Goal: Task Accomplishment & Management: Use online tool/utility

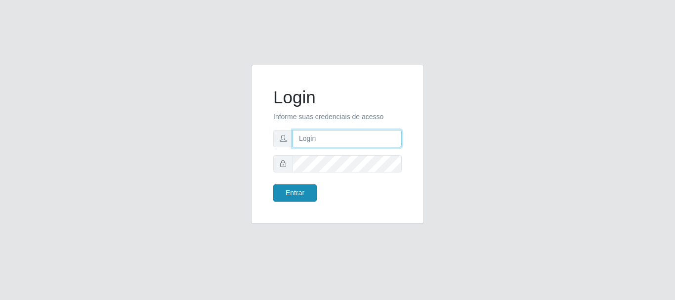
type input "[PERSON_NAME]"
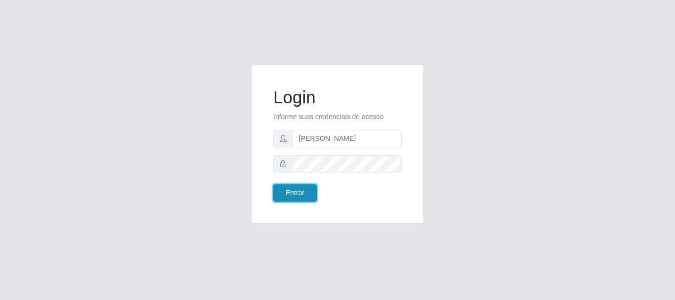
click at [292, 198] on button "Entrar" at bounding box center [294, 192] width 43 height 17
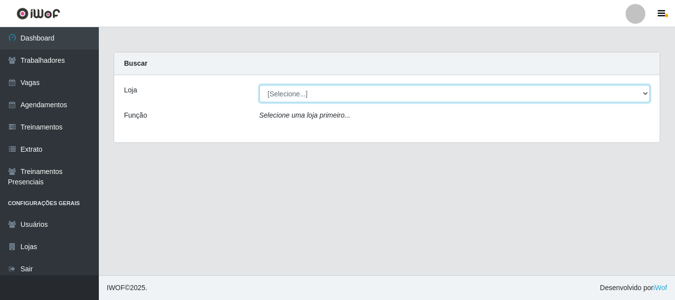
click at [394, 96] on select "[Selecione...] O Cestão - [GEOGRAPHIC_DATA]" at bounding box center [454, 93] width 391 height 17
select select "238"
click at [259, 85] on select "[Selecione...] O Cestão - [GEOGRAPHIC_DATA]" at bounding box center [454, 93] width 391 height 17
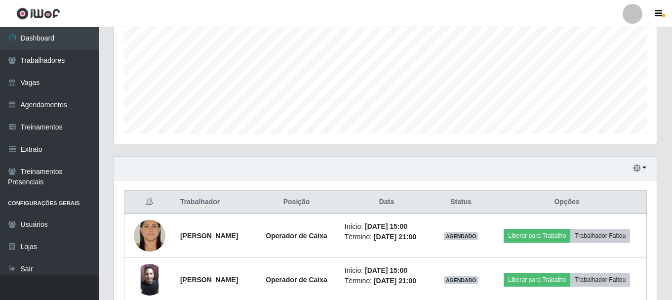
scroll to position [283, 0]
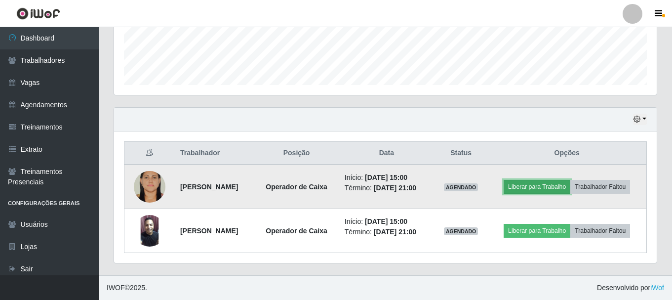
click at [570, 180] on button "Liberar para Trabalho" at bounding box center [537, 187] width 67 height 14
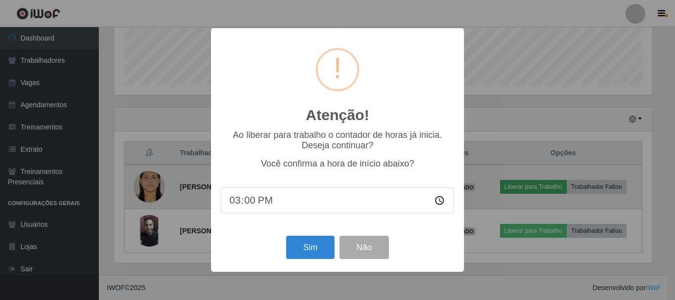
scroll to position [205, 538]
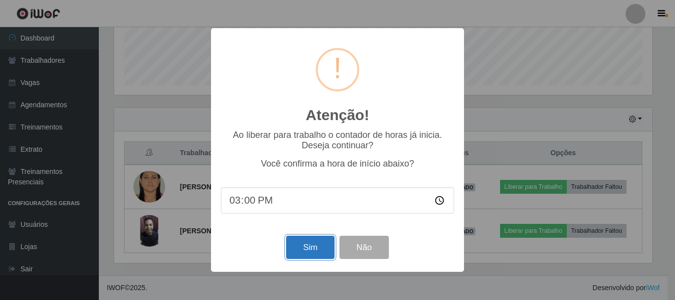
click at [306, 246] on button "Sim" at bounding box center [310, 247] width 48 height 23
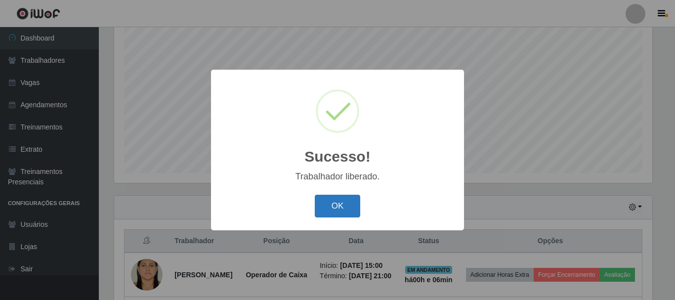
click at [318, 206] on button "OK" at bounding box center [338, 206] width 46 height 23
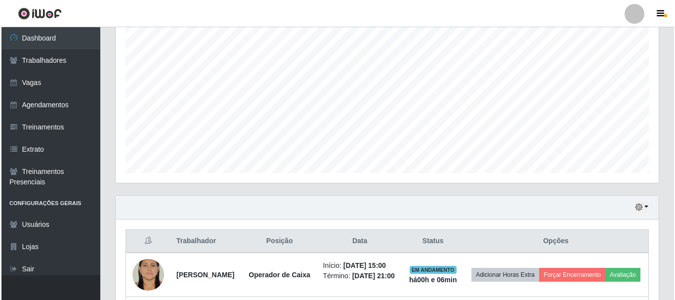
scroll to position [304, 0]
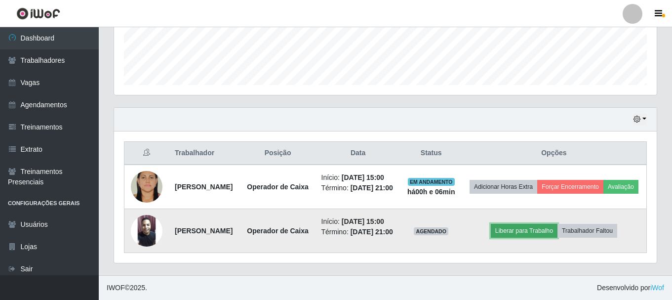
click at [554, 224] on button "Liberar para Trabalho" at bounding box center [524, 231] width 67 height 14
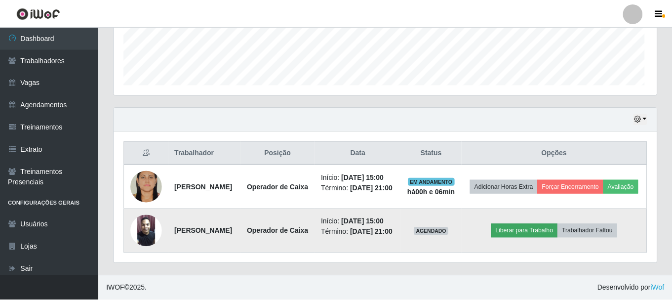
scroll to position [205, 538]
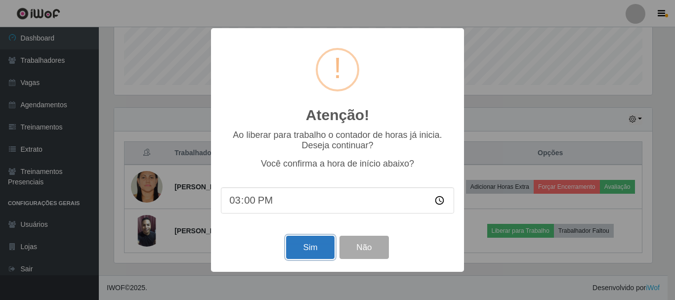
click at [315, 249] on button "Sim" at bounding box center [310, 247] width 48 height 23
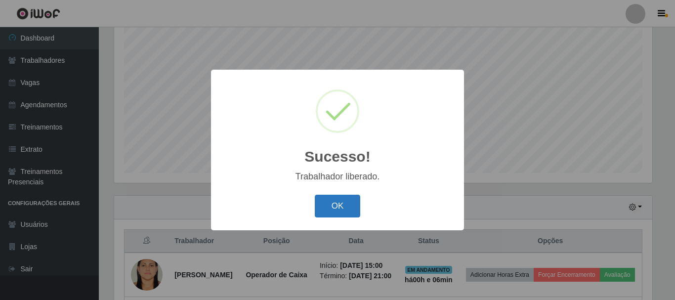
click at [339, 208] on button "OK" at bounding box center [338, 206] width 46 height 23
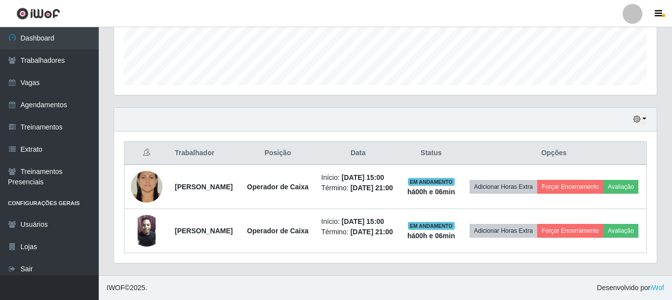
scroll to position [304, 0]
